Goal: Task Accomplishment & Management: Use online tool/utility

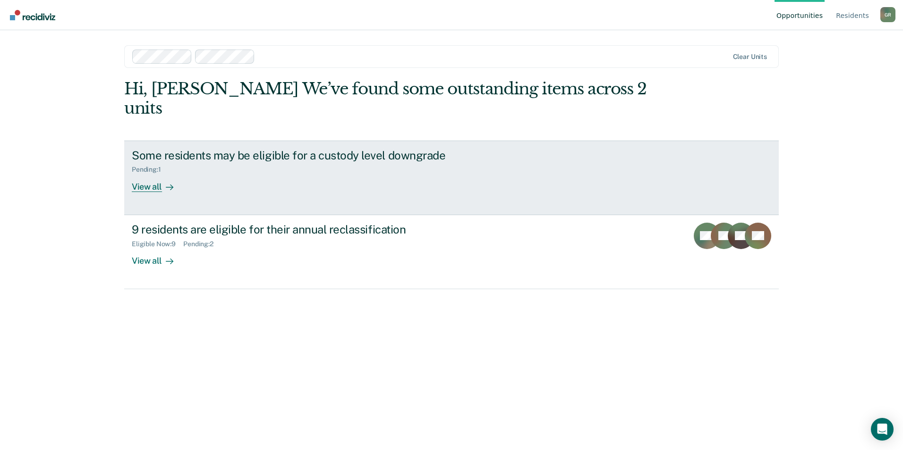
click at [164, 181] on div at bounding box center [167, 186] width 11 height 11
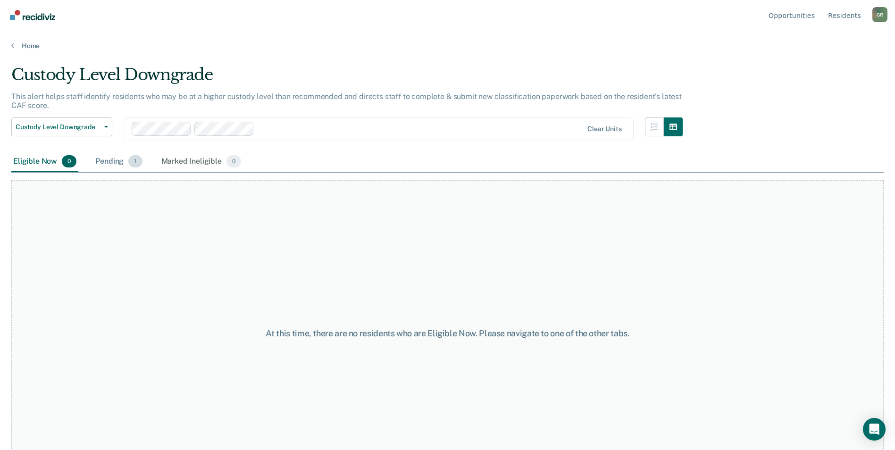
click at [118, 155] on div "Pending 1" at bounding box center [118, 162] width 51 height 21
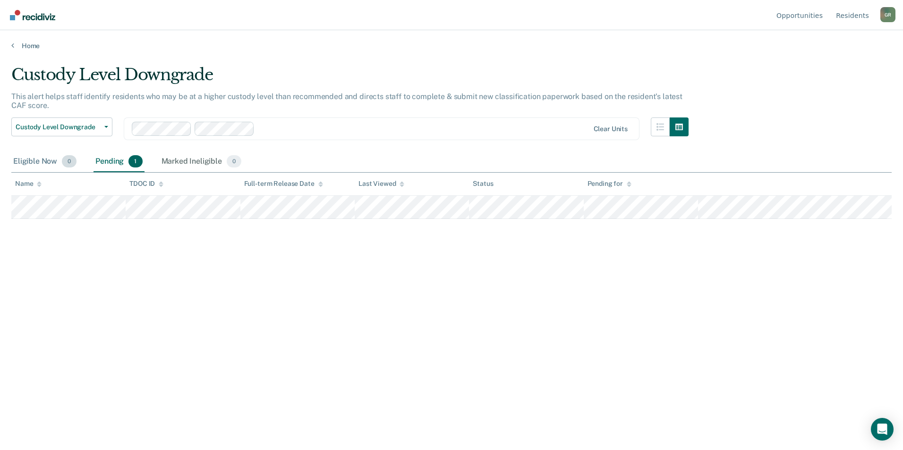
click at [28, 158] on div "Eligible Now 0" at bounding box center [44, 162] width 67 height 21
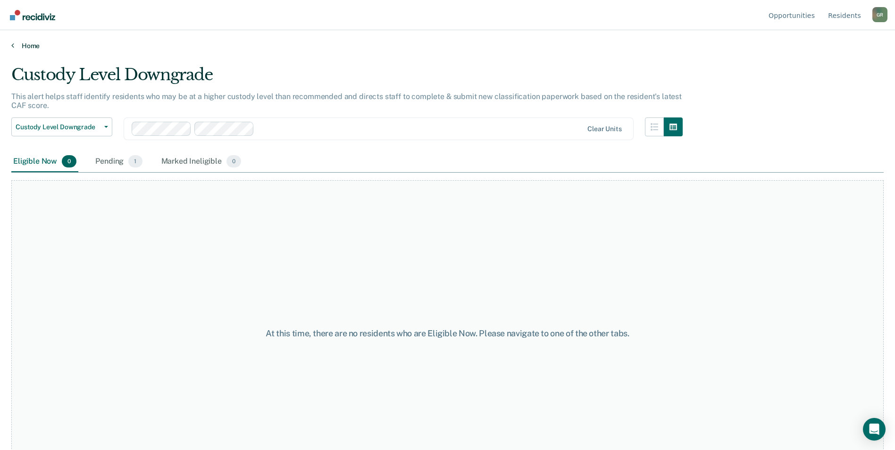
click at [33, 50] on link "Home" at bounding box center [447, 46] width 873 height 8
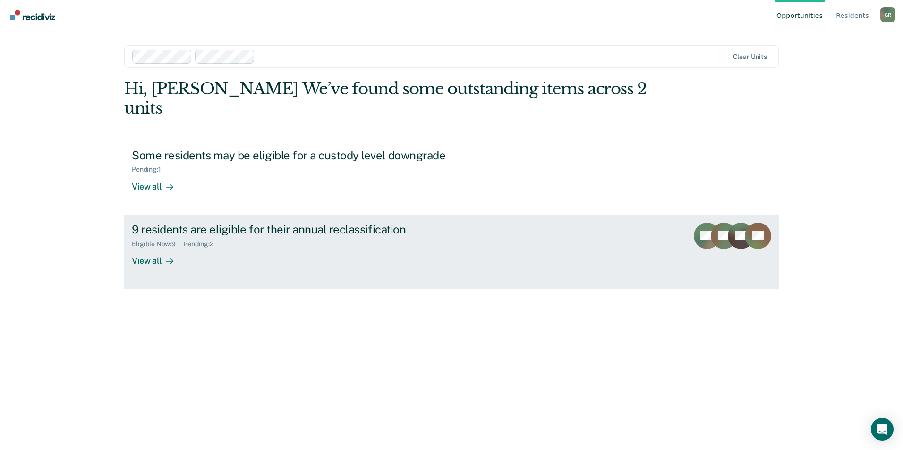
click at [162, 255] on div at bounding box center [167, 260] width 11 height 11
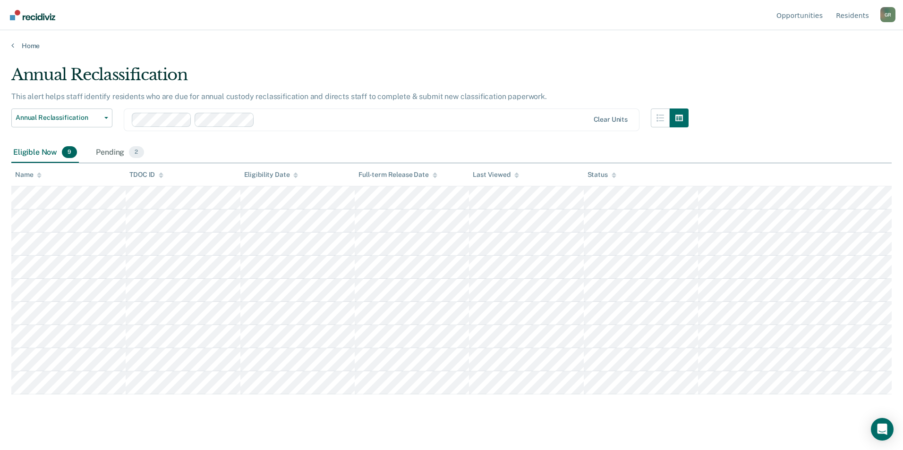
drag, startPoint x: 810, startPoint y: 68, endPoint x: 798, endPoint y: 70, distance: 11.9
click at [809, 68] on div "Annual Reclassification This alert helps staff identify residents who are due f…" at bounding box center [451, 222] width 880 height 314
click at [853, 84] on div "Annual Reclassification This alert helps staff identify residents who are due f…" at bounding box center [451, 222] width 880 height 314
